Goal: Transaction & Acquisition: Book appointment/travel/reservation

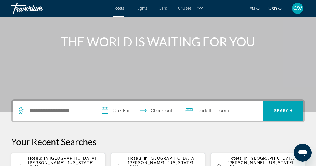
scroll to position [55, 0]
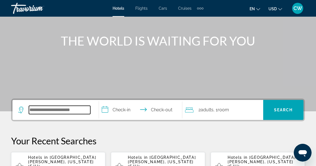
click at [79, 109] on input "Search hotel destination" at bounding box center [59, 110] width 61 height 8
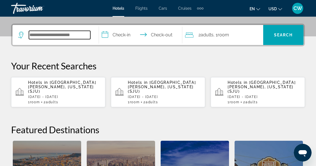
scroll to position [136, 0]
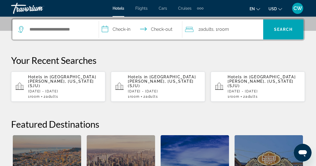
click at [80, 78] on span "San Juan, Puerto Rico (SJU)" at bounding box center [62, 81] width 68 height 13
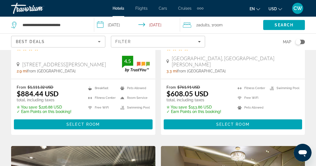
scroll to position [983, 0]
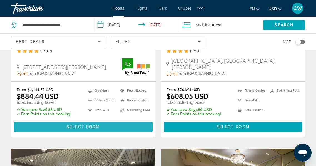
click at [107, 120] on span "Main content" at bounding box center [83, 126] width 139 height 13
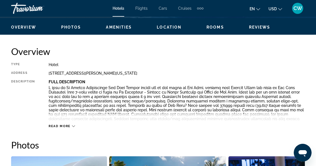
scroll to position [270, 0]
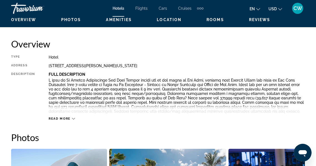
click at [72, 118] on icon "Main content" at bounding box center [73, 118] width 3 height 3
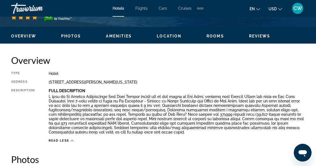
scroll to position [250, 0]
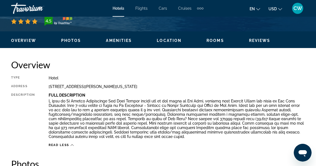
click at [126, 40] on span "Amenities" at bounding box center [119, 40] width 26 height 4
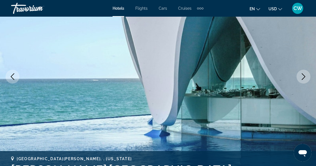
scroll to position [75, 0]
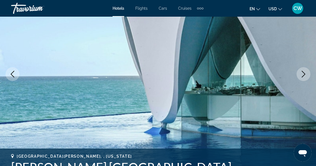
click at [304, 75] on icon "Next image" at bounding box center [303, 74] width 7 height 7
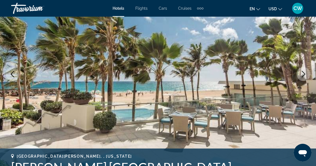
click at [304, 74] on icon "Next image" at bounding box center [303, 74] width 7 height 7
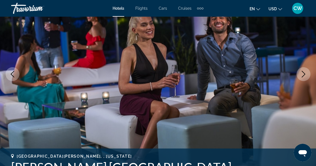
click at [304, 74] on icon "Next image" at bounding box center [303, 74] width 7 height 7
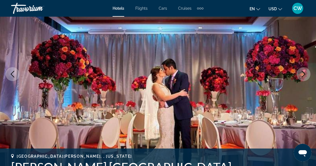
click at [304, 74] on icon "Next image" at bounding box center [303, 74] width 7 height 7
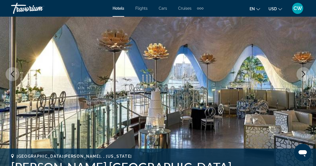
click at [302, 75] on icon "Next image" at bounding box center [303, 74] width 7 height 7
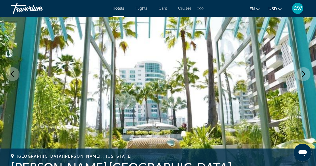
click at [302, 75] on icon "Next image" at bounding box center [303, 74] width 7 height 7
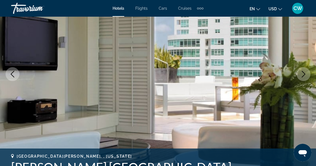
click at [302, 75] on icon "Next image" at bounding box center [303, 74] width 7 height 7
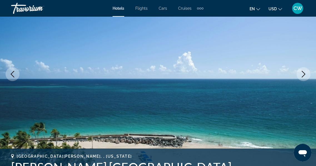
click at [302, 75] on icon "Next image" at bounding box center [303, 74] width 7 height 7
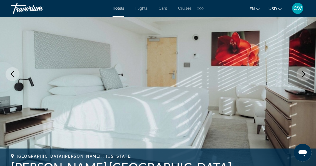
click at [303, 75] on icon "Next image" at bounding box center [303, 74] width 7 height 7
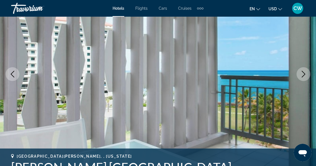
click at [304, 75] on icon "Next image" at bounding box center [303, 74] width 7 height 7
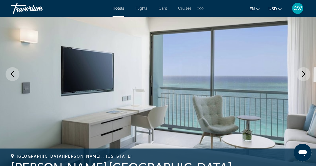
click at [304, 73] on icon "Next image" at bounding box center [303, 74] width 7 height 7
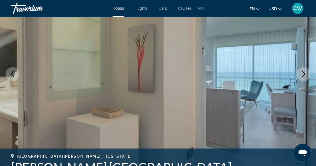
click at [304, 73] on icon "Next image" at bounding box center [303, 74] width 7 height 7
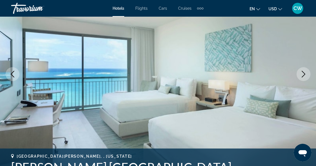
click at [304, 73] on icon "Next image" at bounding box center [304, 74] width 4 height 7
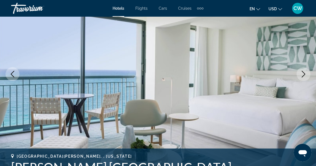
click at [300, 75] on button "Next image" at bounding box center [304, 74] width 14 height 14
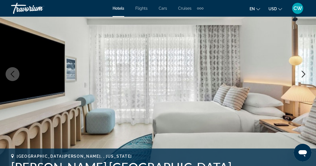
click at [13, 74] on icon "Previous image" at bounding box center [12, 74] width 7 height 7
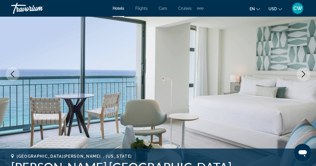
click at [303, 73] on icon "Next image" at bounding box center [303, 74] width 7 height 7
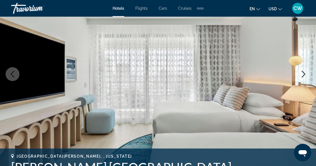
click at [303, 74] on icon "Next image" at bounding box center [303, 74] width 7 height 7
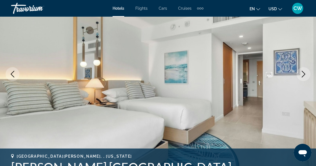
click at [304, 73] on icon "Next image" at bounding box center [303, 74] width 7 height 7
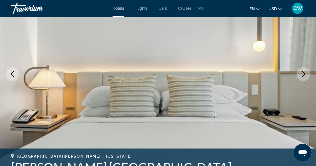
click at [304, 73] on icon "Next image" at bounding box center [303, 74] width 7 height 7
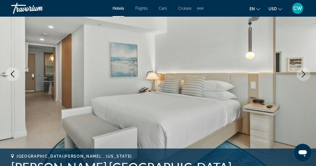
click at [304, 73] on icon "Next image" at bounding box center [303, 74] width 7 height 7
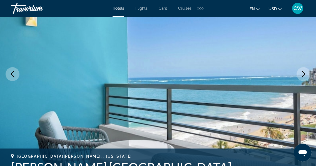
click at [304, 73] on icon "Next image" at bounding box center [303, 74] width 7 height 7
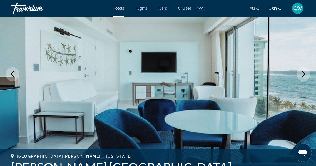
click at [304, 73] on icon "Next image" at bounding box center [304, 74] width 4 height 7
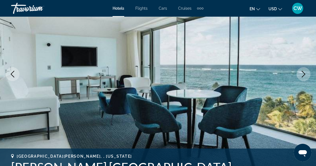
click at [304, 73] on icon "Next image" at bounding box center [304, 74] width 4 height 7
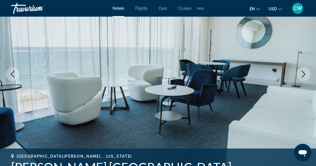
click at [14, 75] on icon "Previous image" at bounding box center [12, 74] width 7 height 7
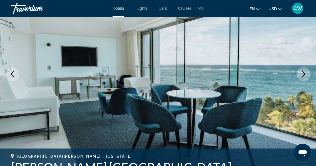
click at [304, 73] on icon "Next image" at bounding box center [304, 74] width 4 height 7
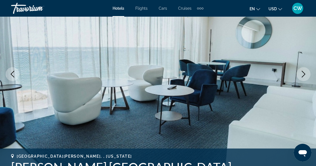
click at [304, 73] on icon "Next image" at bounding box center [304, 74] width 4 height 7
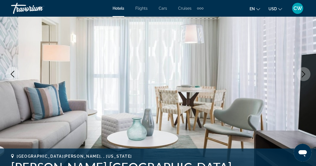
click at [304, 73] on icon "Next image" at bounding box center [304, 74] width 4 height 7
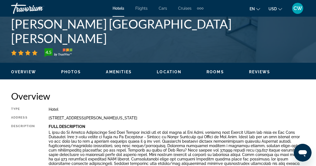
scroll to position [218, 0]
